Goal: Information Seeking & Learning: Check status

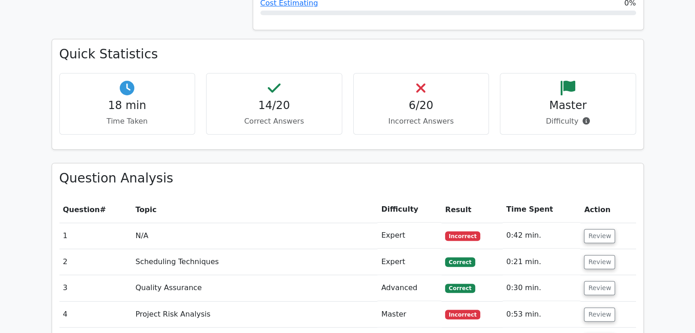
scroll to position [913, 0]
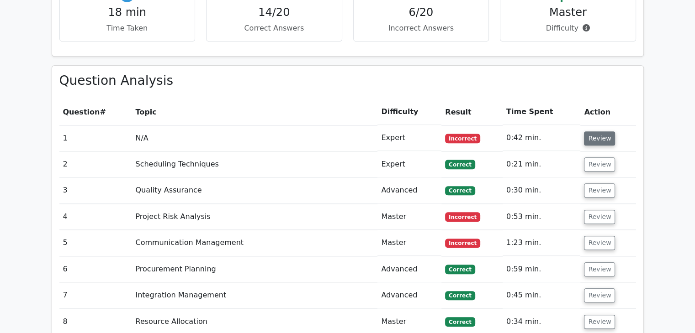
click at [598, 132] on button "Review" at bounding box center [599, 139] width 31 height 14
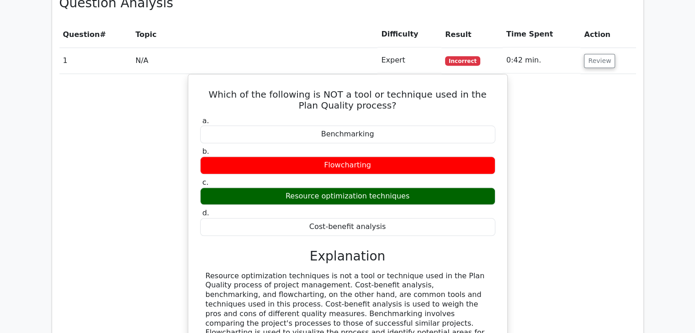
scroll to position [1005, 0]
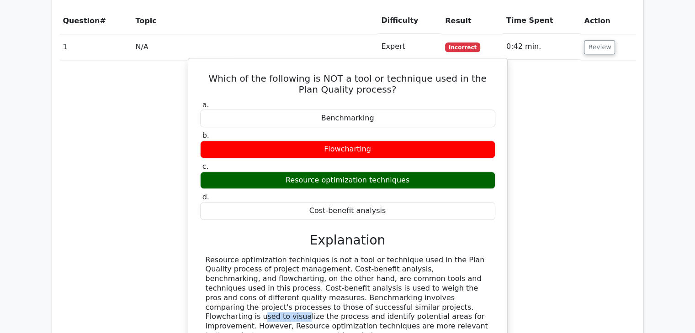
drag, startPoint x: 204, startPoint y: 260, endPoint x: 245, endPoint y: 260, distance: 40.6
click at [245, 260] on div "Resource optimization techniques is not a tool or technique used in the Plan Qu…" at bounding box center [347, 298] width 295 height 85
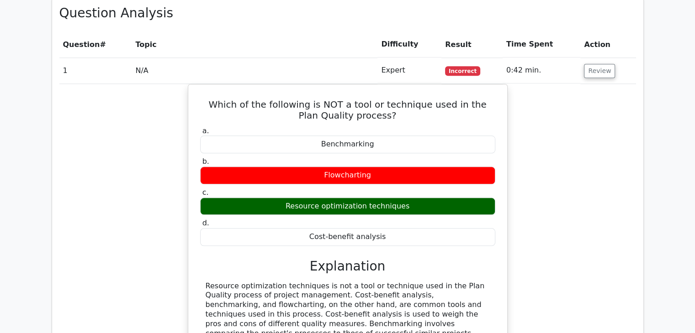
scroll to position [959, 0]
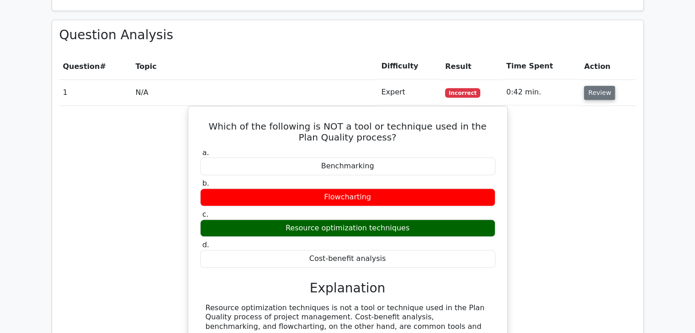
click at [602, 86] on button "Review" at bounding box center [599, 93] width 31 height 14
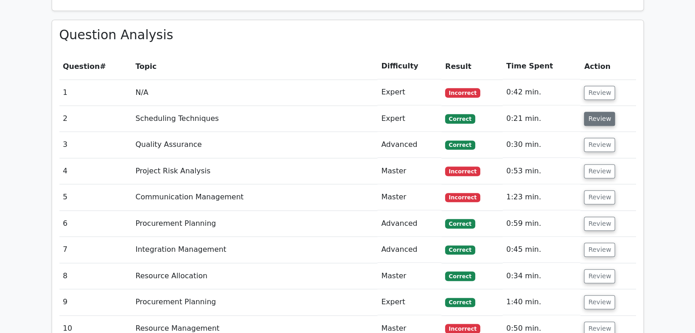
click at [597, 112] on button "Review" at bounding box center [599, 119] width 31 height 14
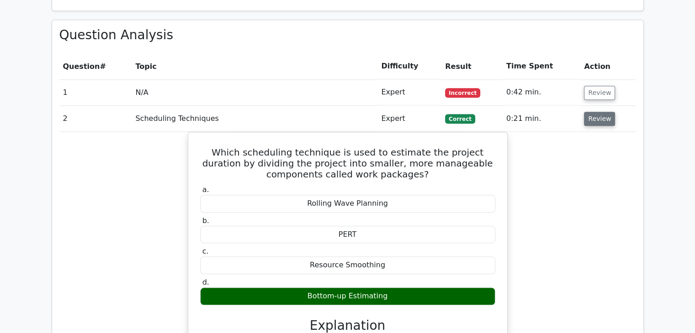
click at [596, 112] on button "Review" at bounding box center [599, 119] width 31 height 14
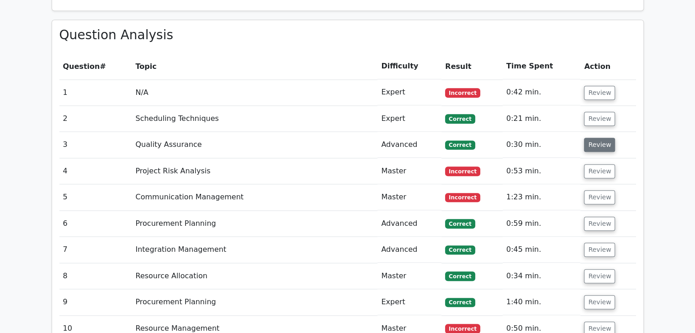
click at [598, 138] on button "Review" at bounding box center [599, 145] width 31 height 14
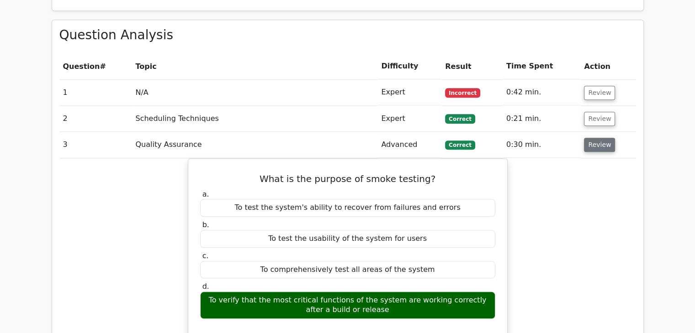
click at [596, 138] on button "Review" at bounding box center [599, 145] width 31 height 14
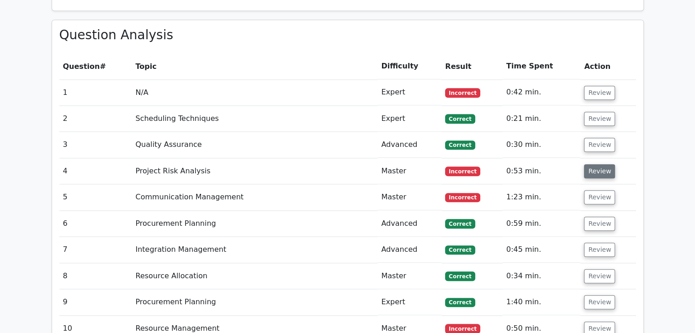
click at [596, 164] on button "Review" at bounding box center [599, 171] width 31 height 14
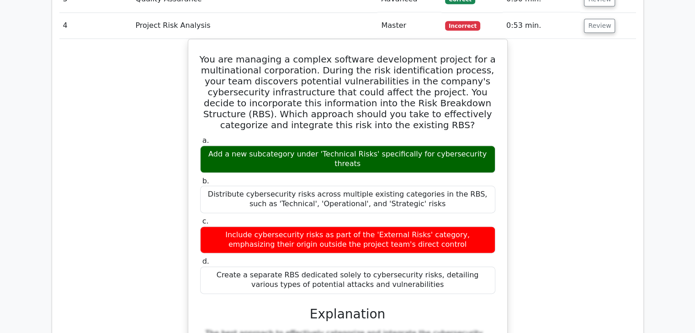
scroll to position [1005, 0]
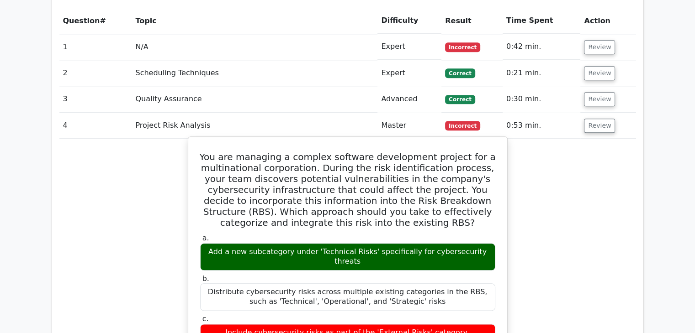
drag, startPoint x: 215, startPoint y: 113, endPoint x: 411, endPoint y: 319, distance: 284.6
copy div "You are managing a complex software development project for a multinational cor…"
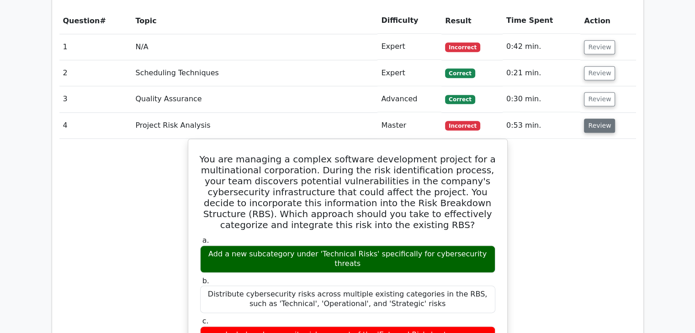
click at [600, 119] on button "Review" at bounding box center [599, 126] width 31 height 14
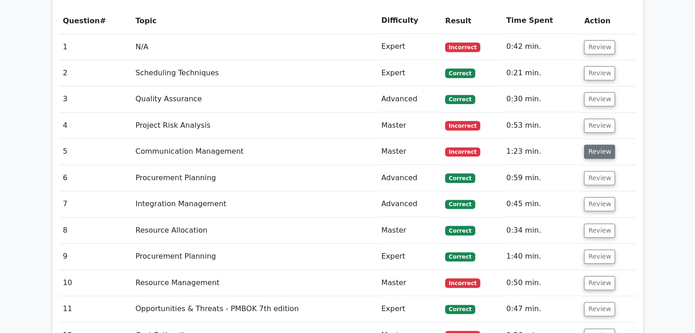
click at [599, 145] on button "Review" at bounding box center [599, 152] width 31 height 14
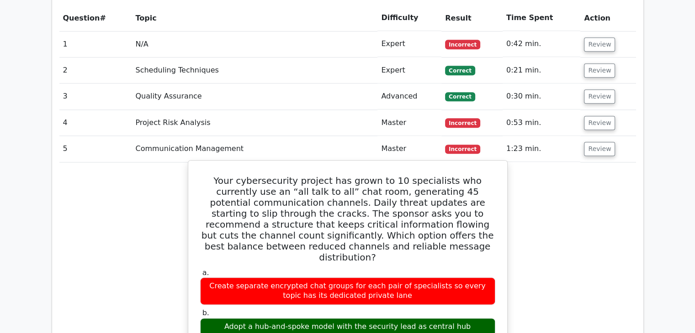
scroll to position [959, 0]
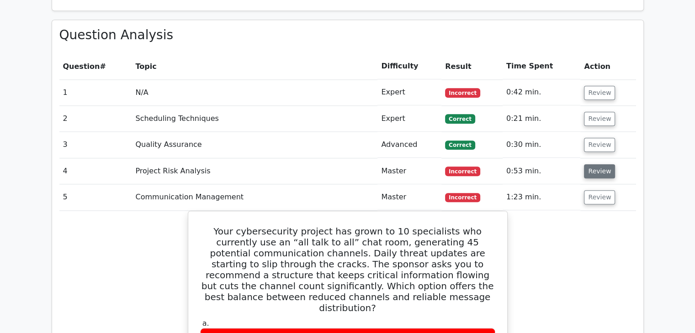
click at [600, 164] on button "Review" at bounding box center [599, 171] width 31 height 14
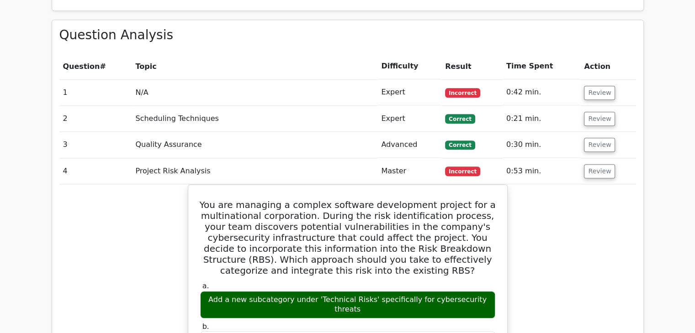
click at [591, 164] on button "Review" at bounding box center [599, 171] width 31 height 14
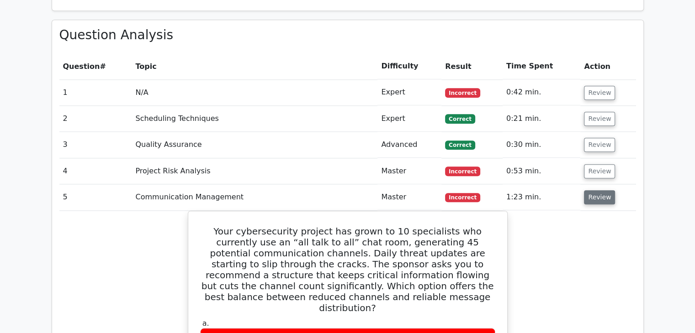
click at [597, 190] on button "Review" at bounding box center [599, 197] width 31 height 14
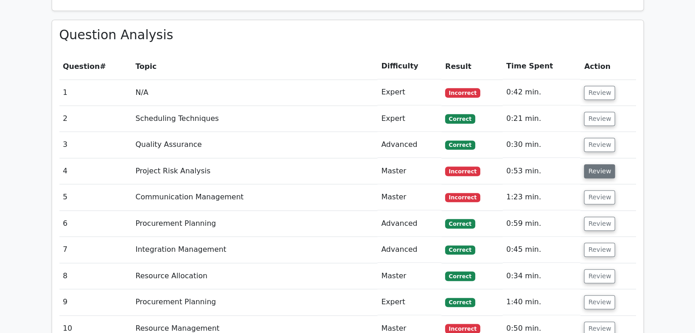
click at [597, 164] on button "Review" at bounding box center [599, 171] width 31 height 14
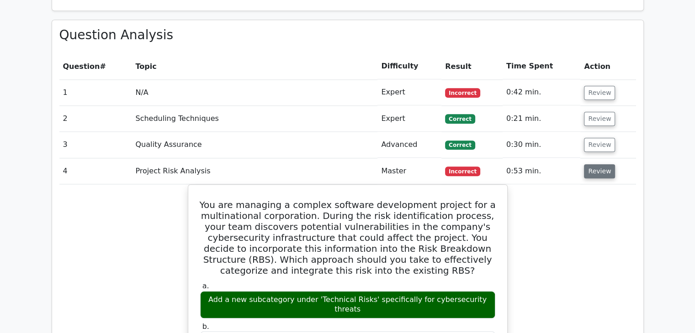
click at [596, 164] on button "Review" at bounding box center [599, 171] width 31 height 14
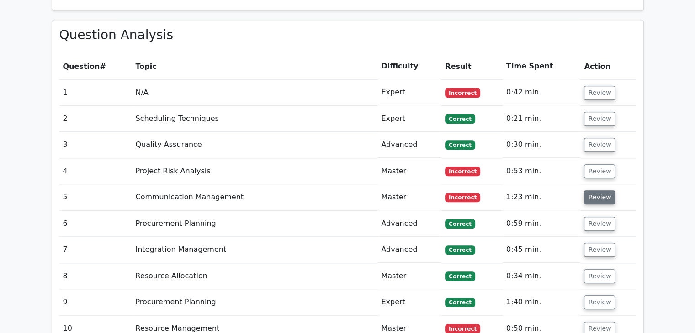
click at [597, 190] on button "Review" at bounding box center [599, 197] width 31 height 14
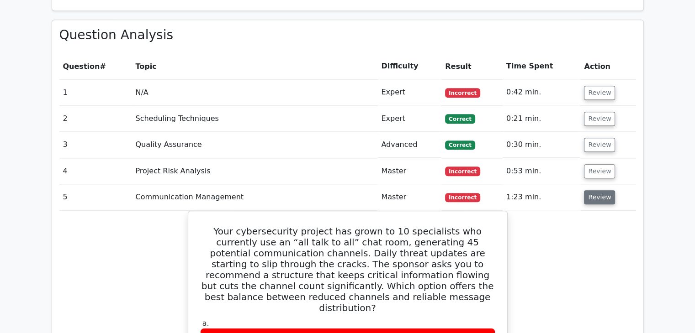
click at [597, 190] on button "Review" at bounding box center [599, 197] width 31 height 14
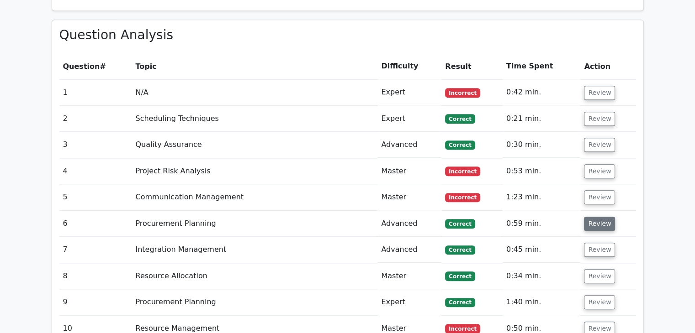
click at [593, 217] on button "Review" at bounding box center [599, 224] width 31 height 14
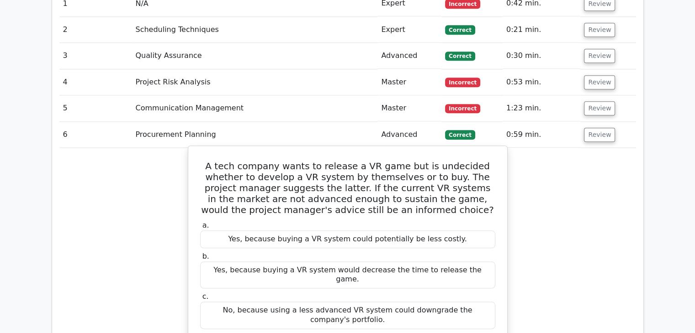
scroll to position [1050, 0]
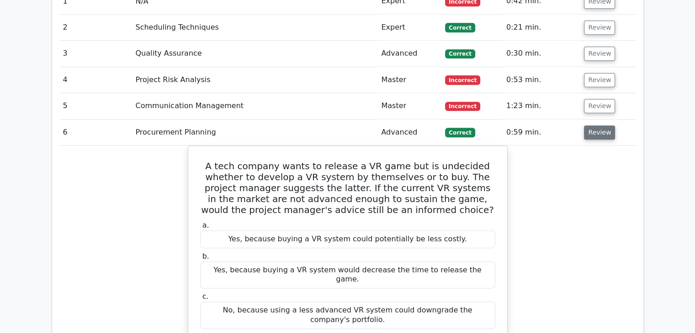
click at [600, 126] on button "Review" at bounding box center [599, 133] width 31 height 14
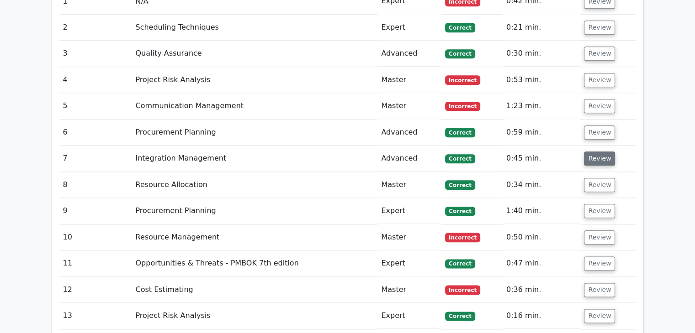
click at [599, 152] on button "Review" at bounding box center [599, 159] width 31 height 14
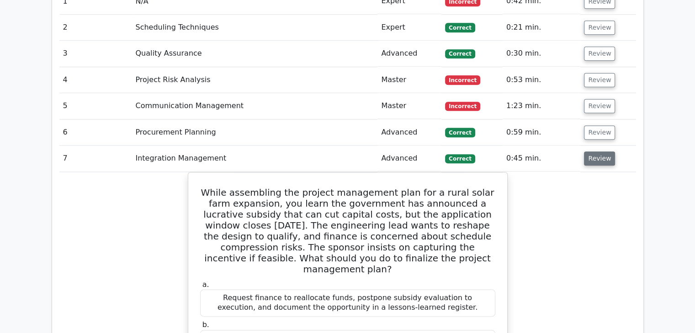
click at [601, 152] on button "Review" at bounding box center [599, 159] width 31 height 14
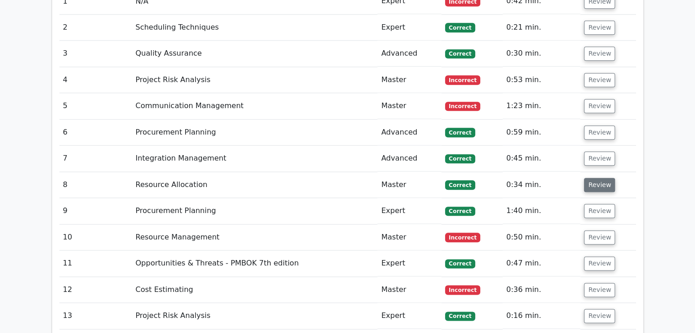
click at [596, 178] on button "Review" at bounding box center [599, 185] width 31 height 14
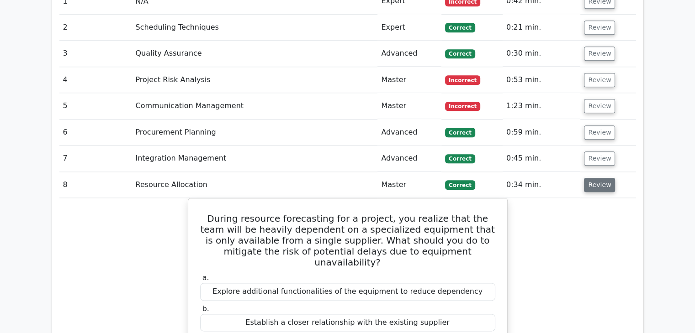
click at [596, 178] on button "Review" at bounding box center [599, 185] width 31 height 14
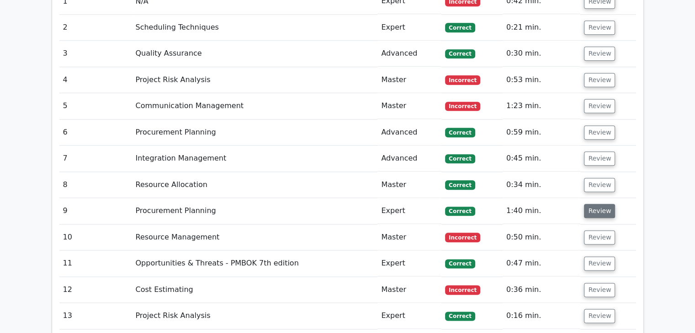
click at [601, 204] on button "Review" at bounding box center [599, 211] width 31 height 14
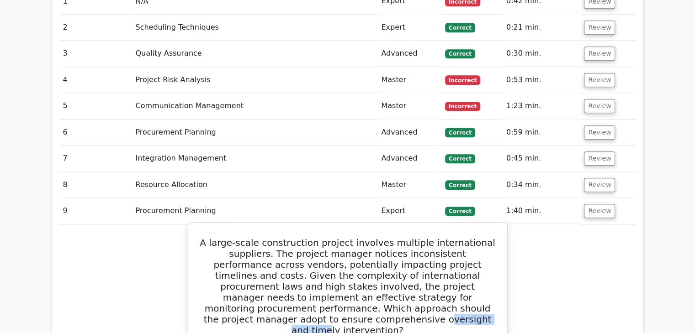
drag, startPoint x: 410, startPoint y: 261, endPoint x: 436, endPoint y: 274, distance: 29.2
click at [484, 266] on h5 "A large-scale construction project involves multiple international suppliers. T…" at bounding box center [347, 286] width 297 height 99
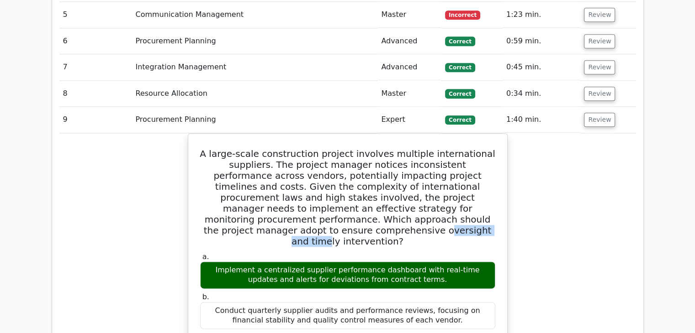
scroll to position [1187, 0]
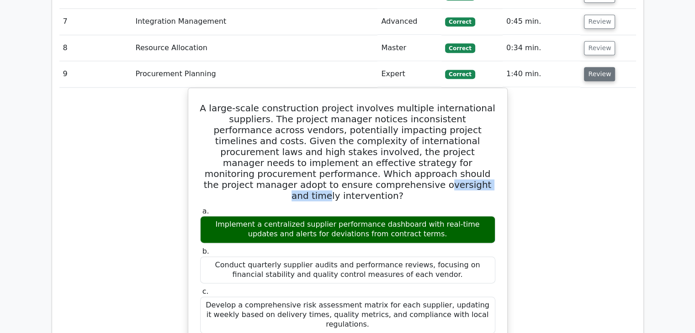
click at [600, 67] on button "Review" at bounding box center [599, 74] width 31 height 14
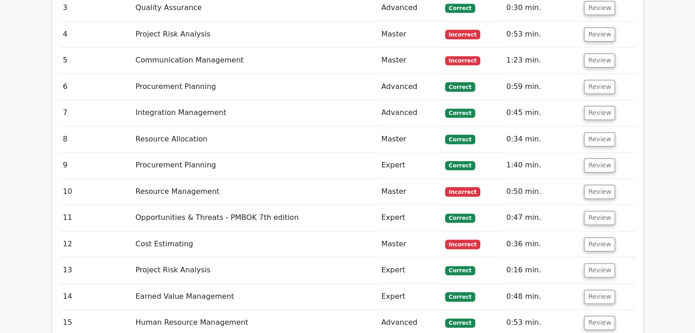
scroll to position [1050, 0]
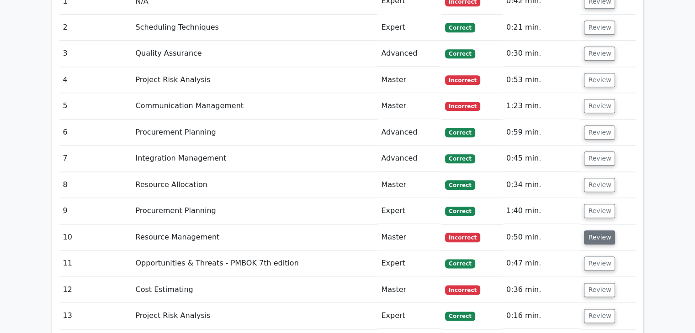
click at [596, 231] on button "Review" at bounding box center [599, 238] width 31 height 14
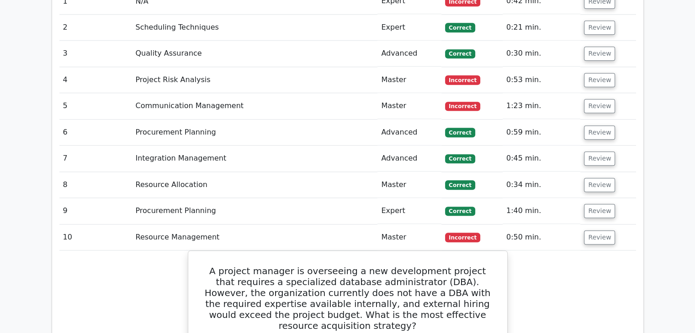
scroll to position [1096, 0]
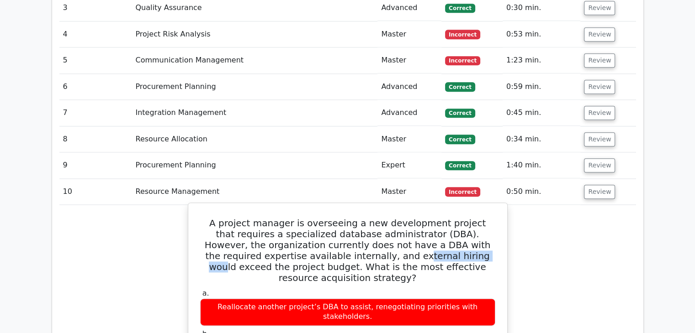
drag, startPoint x: 321, startPoint y: 214, endPoint x: 393, endPoint y: 206, distance: 72.2
click at [393, 218] on h5 "A project manager is overseeing a new development project that requires a speci…" at bounding box center [347, 251] width 297 height 66
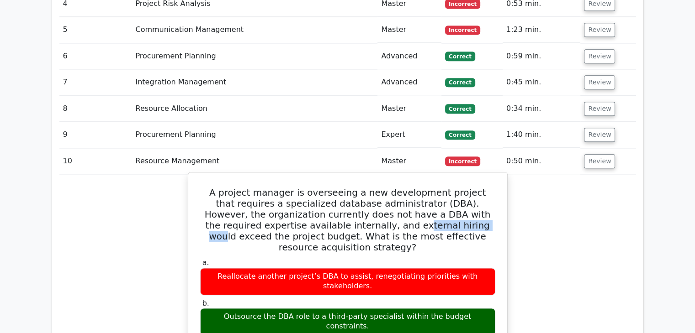
scroll to position [1142, 0]
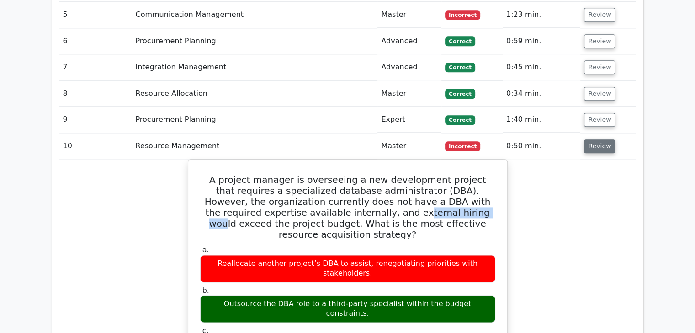
click at [599, 139] on button "Review" at bounding box center [599, 146] width 31 height 14
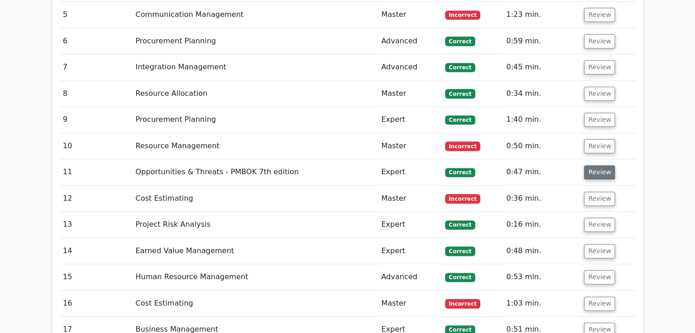
click at [598, 165] on button "Review" at bounding box center [599, 172] width 31 height 14
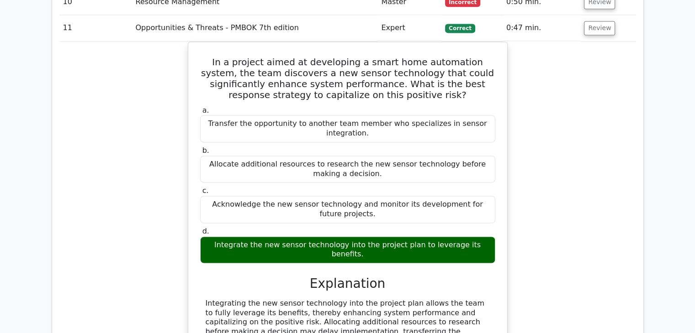
scroll to position [1233, 0]
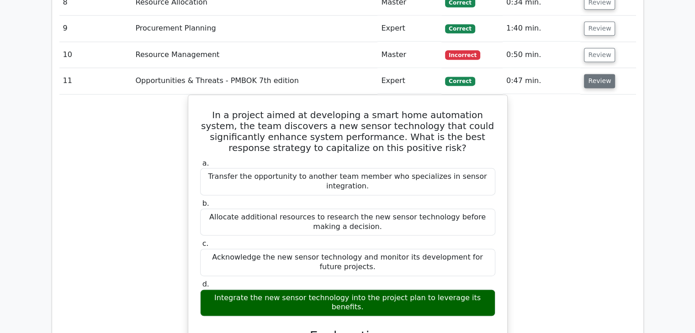
click at [594, 74] on button "Review" at bounding box center [599, 81] width 31 height 14
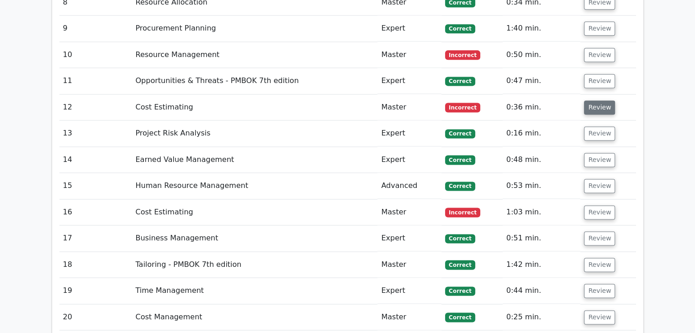
click at [594, 100] on button "Review" at bounding box center [599, 107] width 31 height 14
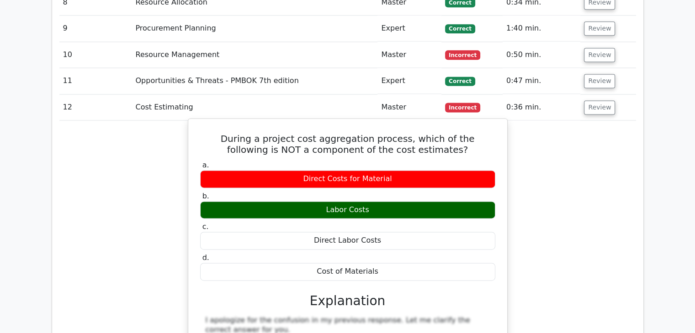
drag, startPoint x: 210, startPoint y: 93, endPoint x: 381, endPoint y: 221, distance: 214.3
copy div "During a project cost aggregation process, which of the following is NOT a comp…"
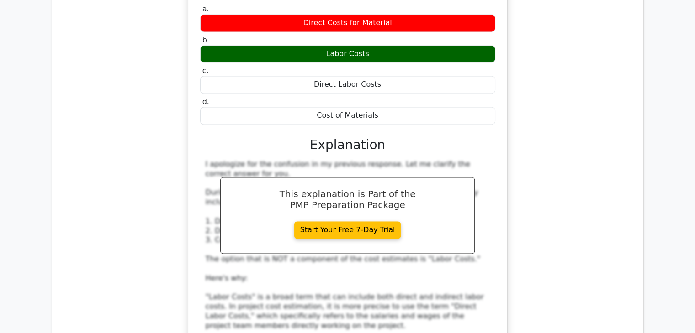
scroll to position [1279, 0]
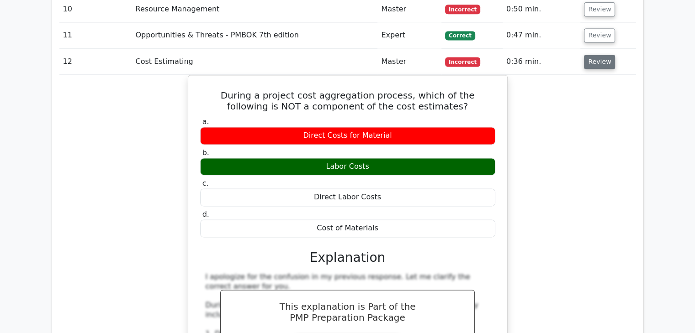
click at [598, 55] on button "Review" at bounding box center [599, 62] width 31 height 14
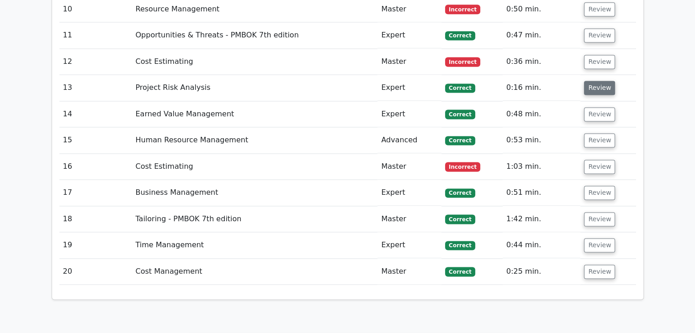
click at [596, 81] on button "Review" at bounding box center [599, 88] width 31 height 14
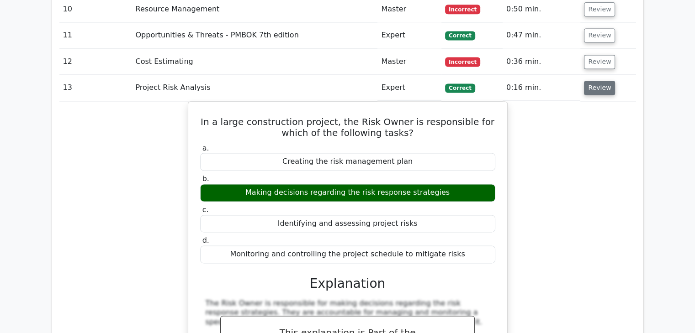
click at [596, 81] on button "Review" at bounding box center [599, 88] width 31 height 14
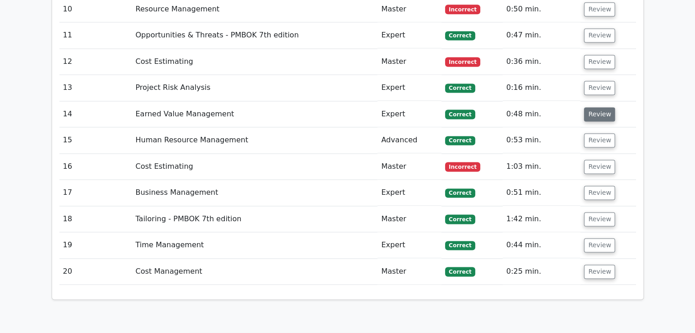
click at [596, 107] on button "Review" at bounding box center [599, 114] width 31 height 14
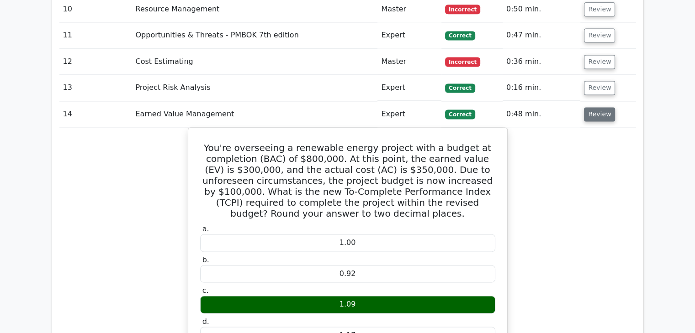
click at [596, 107] on button "Review" at bounding box center [599, 114] width 31 height 14
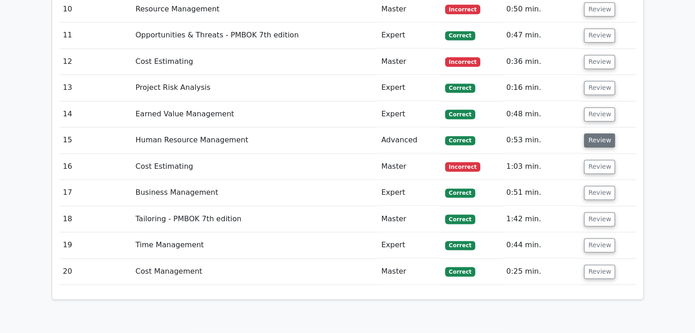
click at [592, 133] on button "Review" at bounding box center [599, 140] width 31 height 14
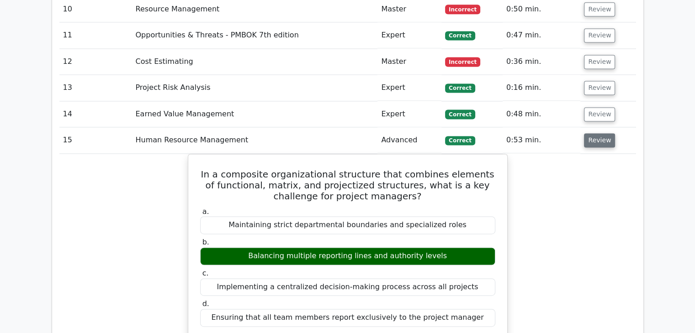
click at [595, 133] on button "Review" at bounding box center [599, 140] width 31 height 14
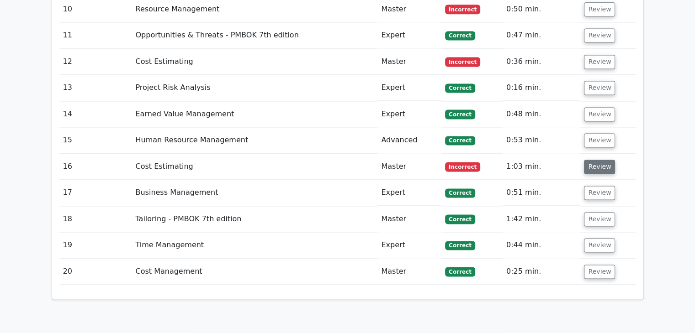
click at [596, 160] on button "Review" at bounding box center [599, 167] width 31 height 14
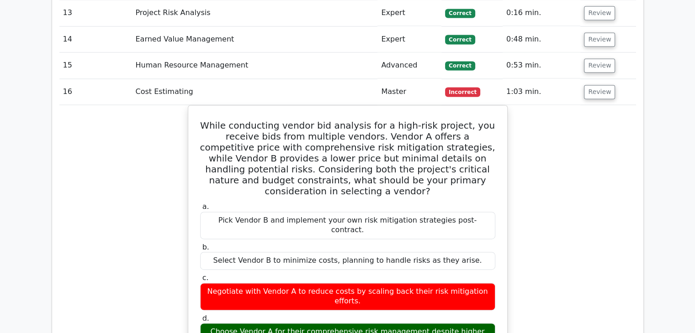
scroll to position [1370, 0]
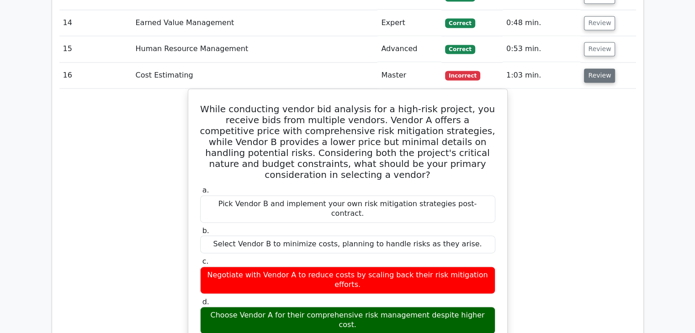
click at [596, 69] on button "Review" at bounding box center [599, 76] width 31 height 14
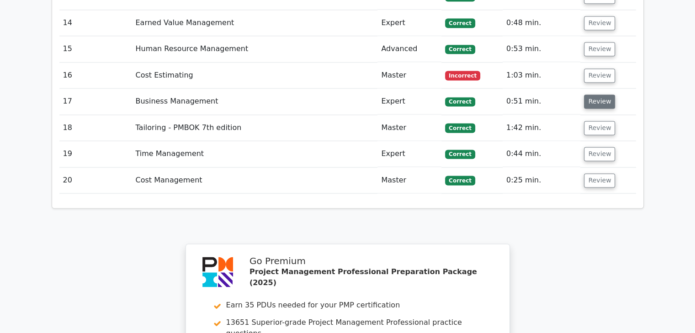
click at [597, 95] on button "Review" at bounding box center [599, 102] width 31 height 14
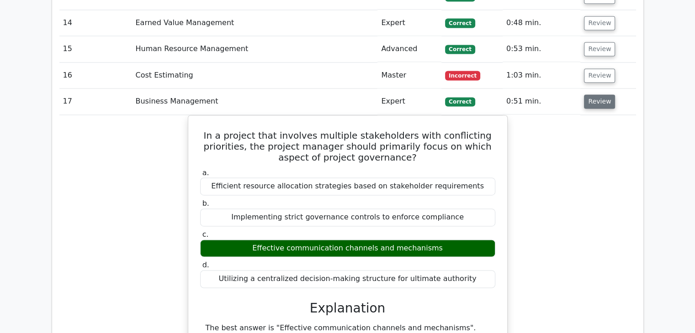
click at [597, 95] on button "Review" at bounding box center [599, 102] width 31 height 14
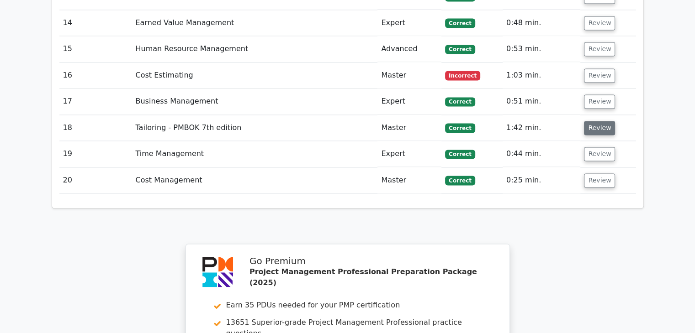
click at [596, 121] on button "Review" at bounding box center [599, 128] width 31 height 14
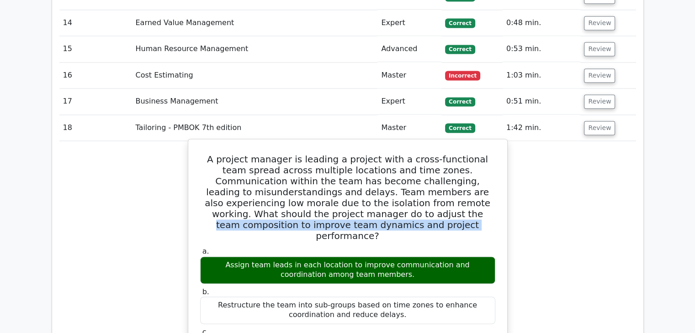
drag, startPoint x: 252, startPoint y: 170, endPoint x: 318, endPoint y: 173, distance: 66.7
click at [318, 173] on h5 "A project manager is leading a project with a cross-functional team spread acro…" at bounding box center [347, 198] width 297 height 88
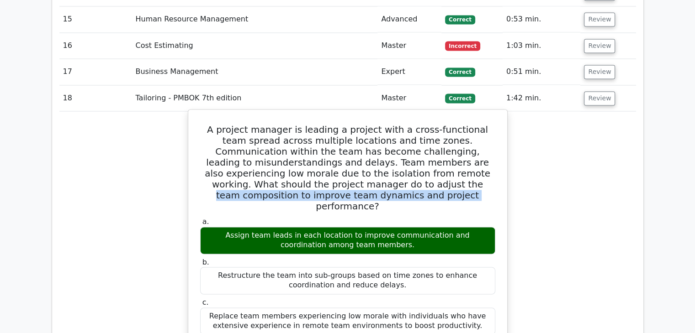
scroll to position [1416, 0]
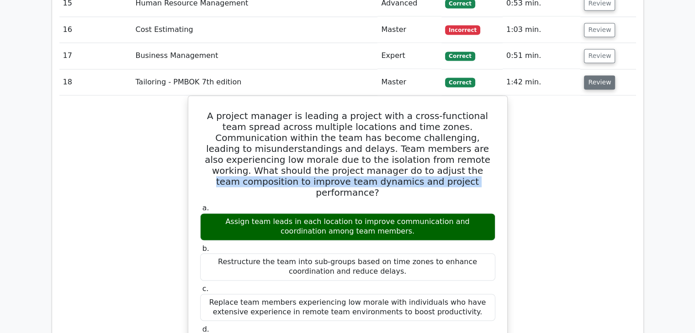
click at [603, 75] on button "Review" at bounding box center [599, 82] width 31 height 14
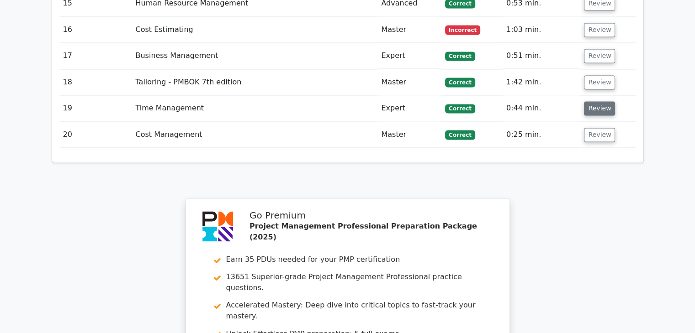
click at [598, 101] on button "Review" at bounding box center [599, 108] width 31 height 14
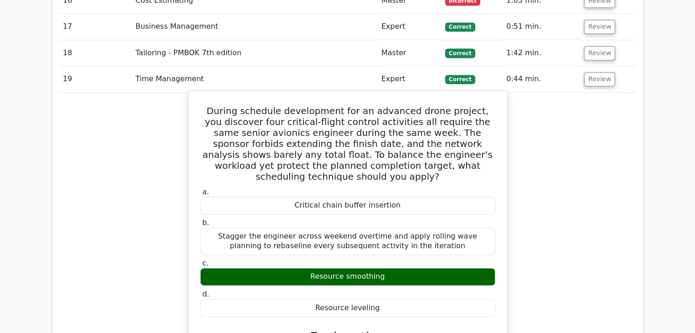
scroll to position [1461, 0]
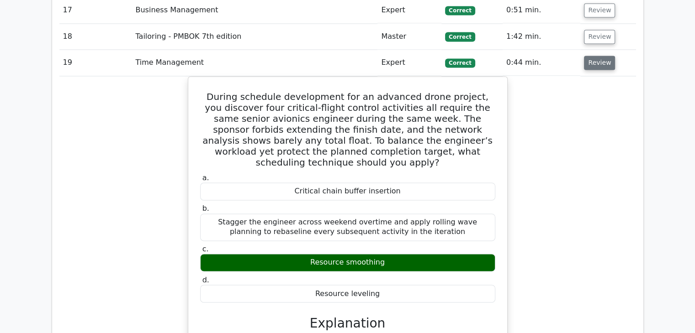
click at [596, 56] on button "Review" at bounding box center [599, 63] width 31 height 14
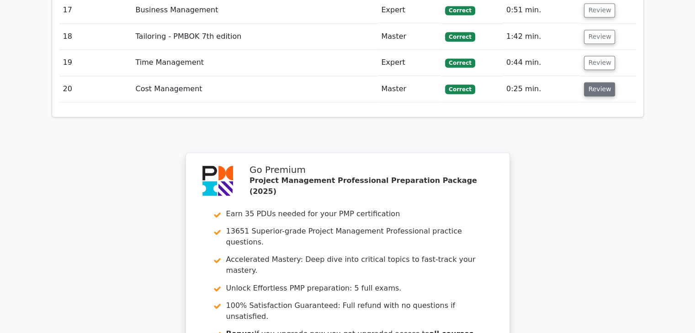
click at [598, 82] on button "Review" at bounding box center [599, 89] width 31 height 14
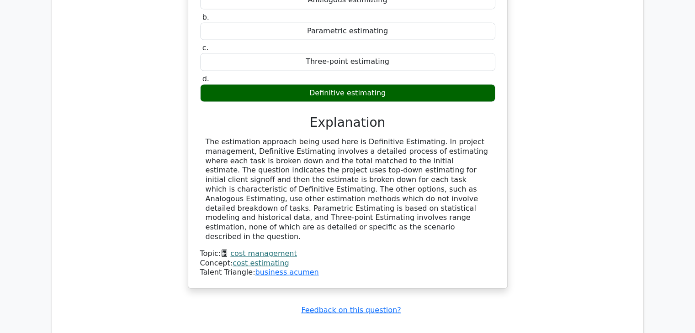
scroll to position [1324, 0]
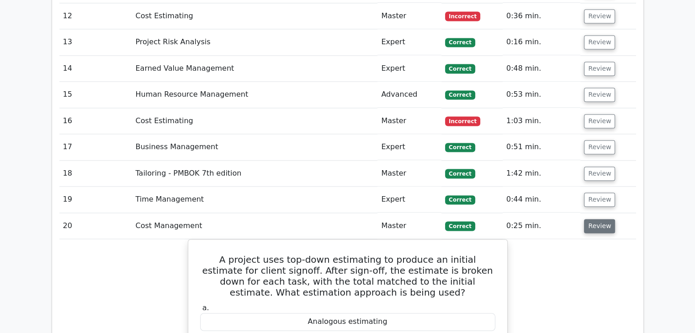
click at [601, 219] on button "Review" at bounding box center [599, 226] width 31 height 14
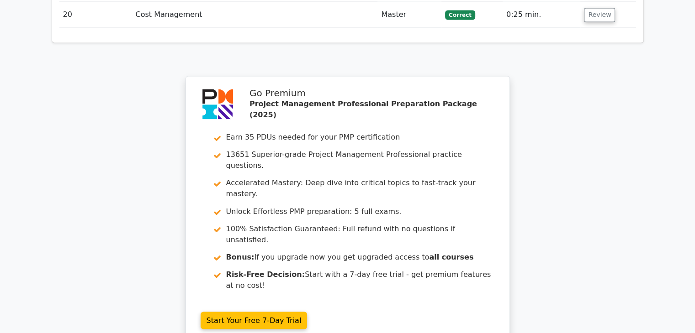
scroll to position [1637, 0]
